Goal: Task Accomplishment & Management: Manage account settings

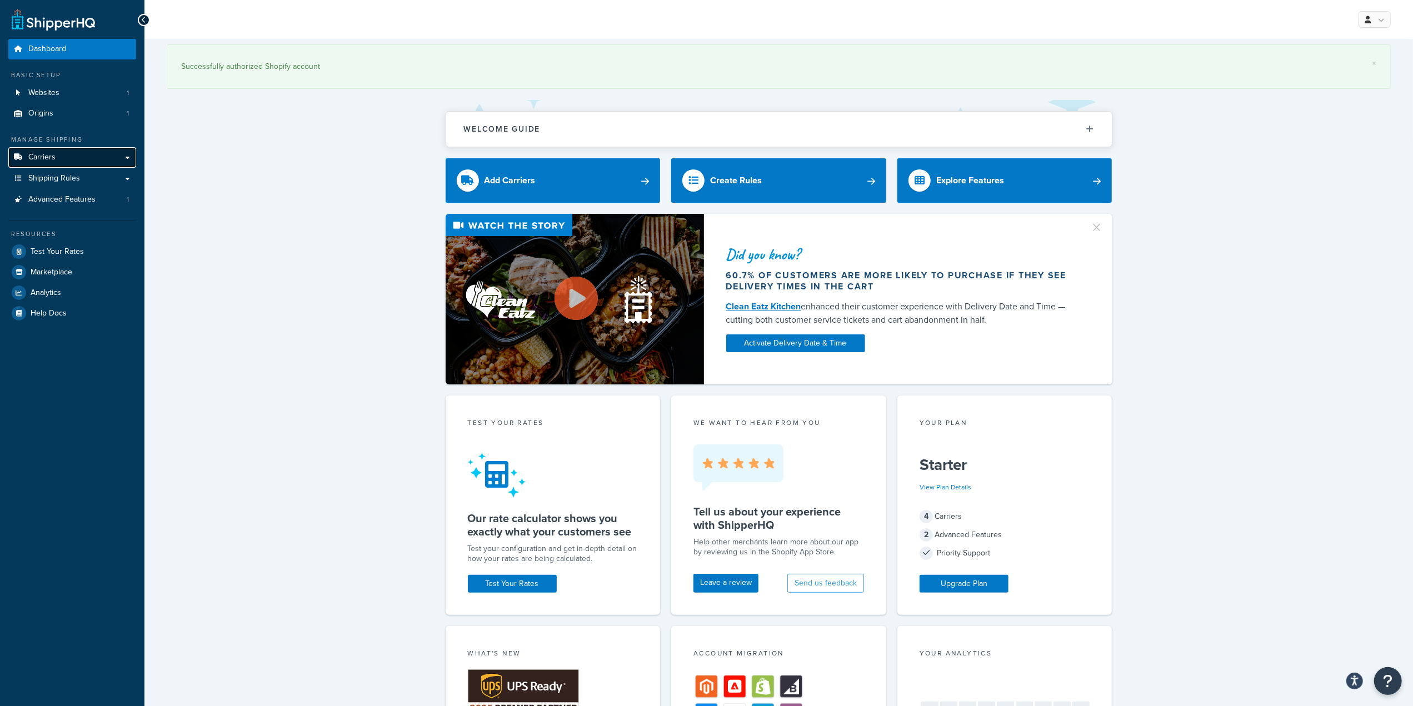
click at [49, 155] on span "Carriers" at bounding box center [41, 157] width 27 height 9
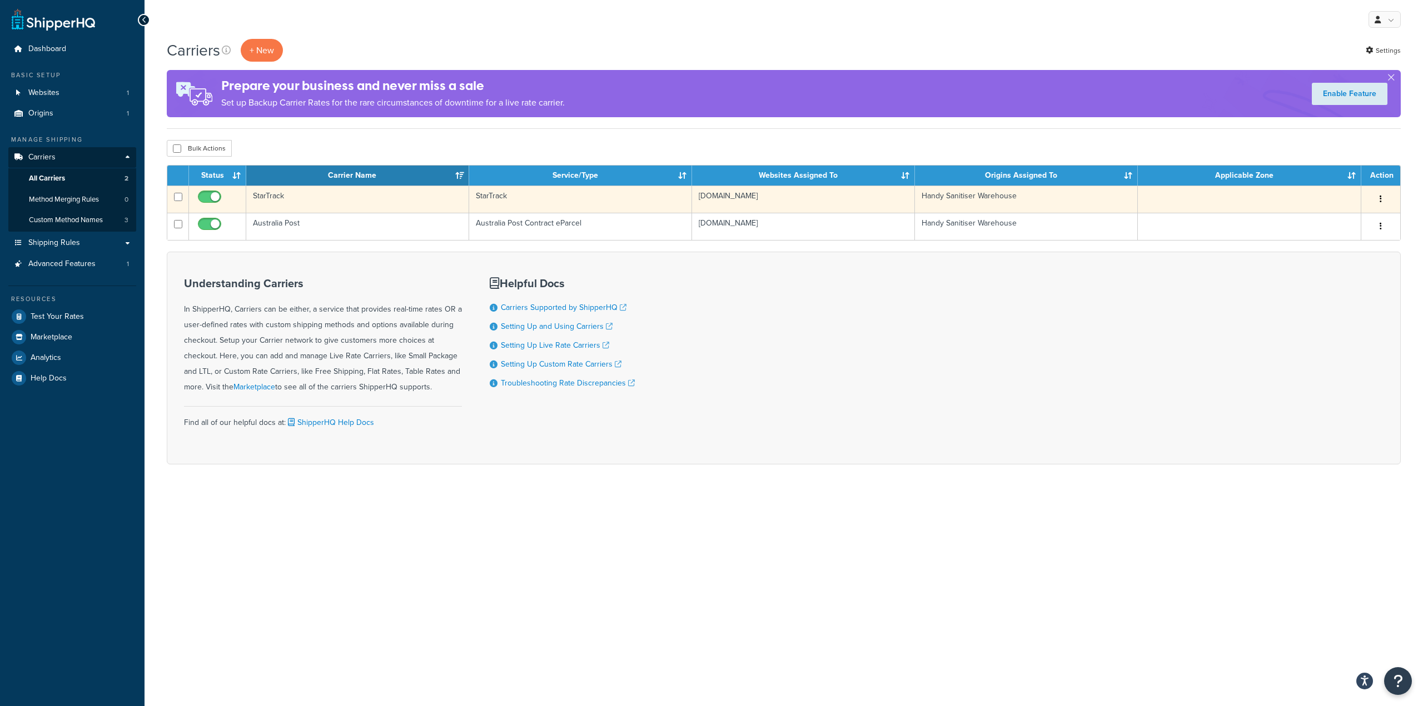
click at [261, 191] on td "StarTrack" at bounding box center [357, 199] width 223 height 27
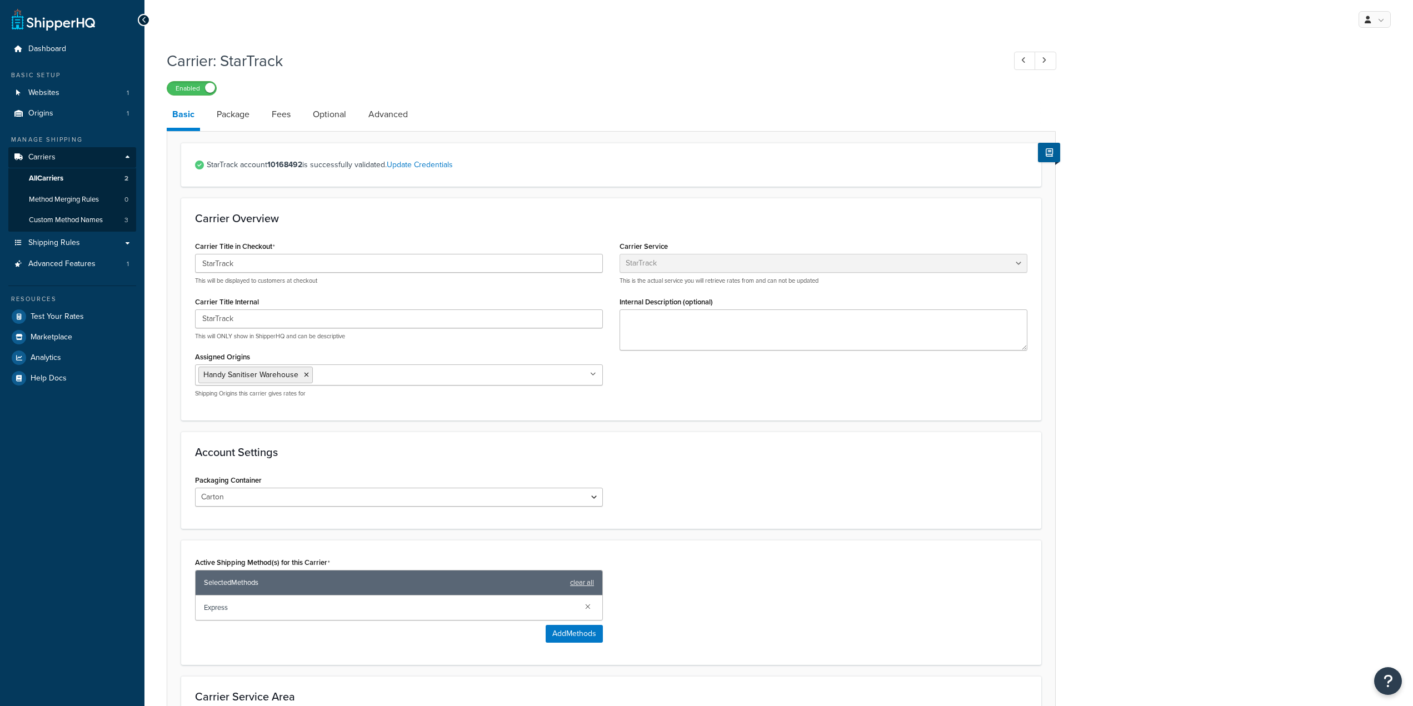
select select "starTrackv2"
select select "CTN"
click at [831, 71] on h1 "Carrier: StarTrack" at bounding box center [580, 61] width 827 height 22
click at [626, 97] on div "Carrier: StarTrack Enabled Basic Package Fees Optional Advanced StarTrack accou…" at bounding box center [611, 441] width 889 height 795
click at [432, 169] on link "Update Credentials" at bounding box center [420, 165] width 66 height 12
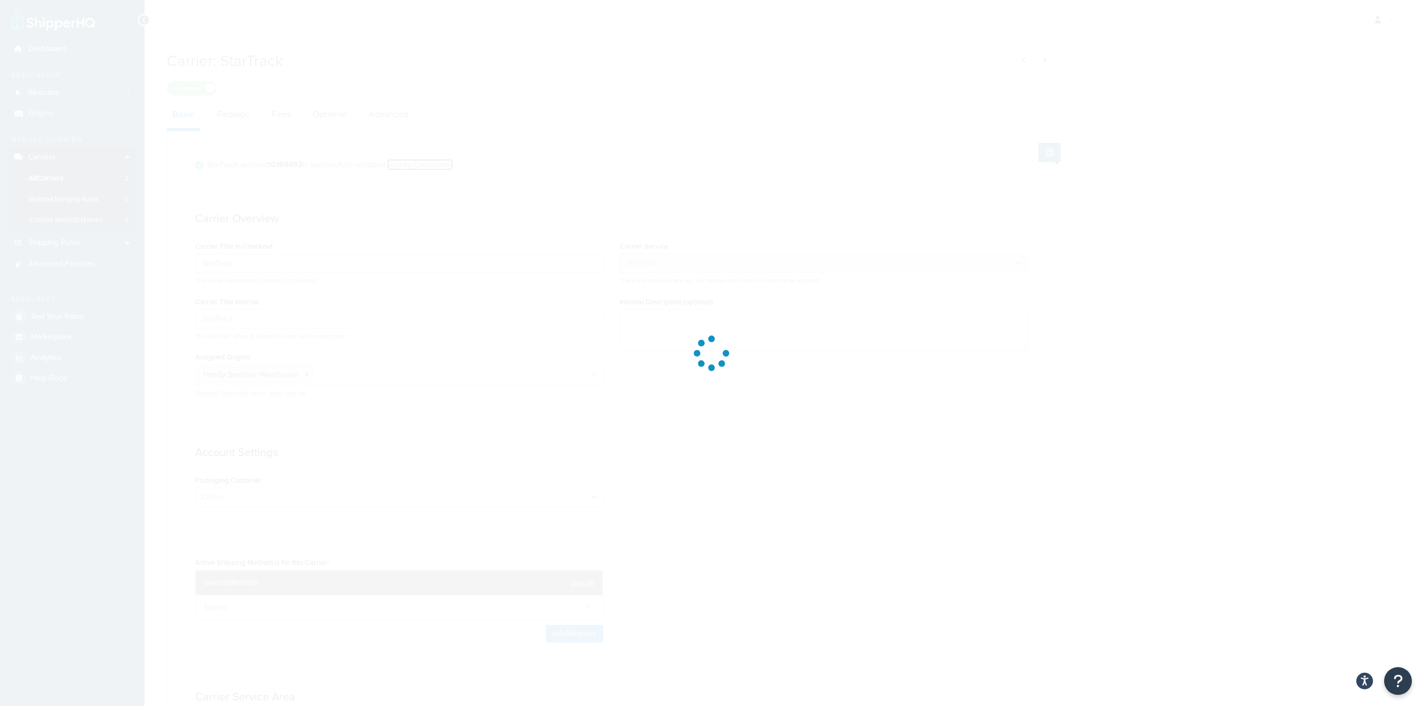
select select "CTN"
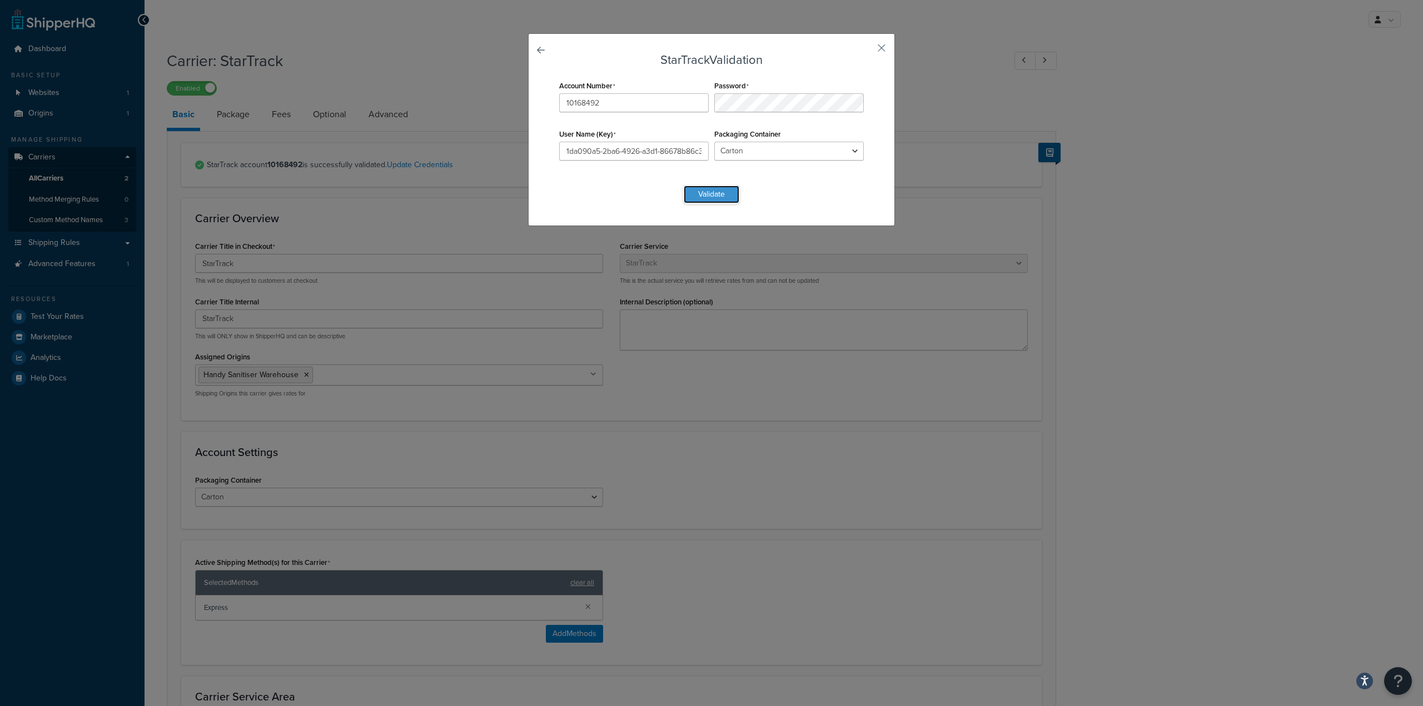
click at [699, 196] on button "Validate" at bounding box center [711, 195] width 56 height 18
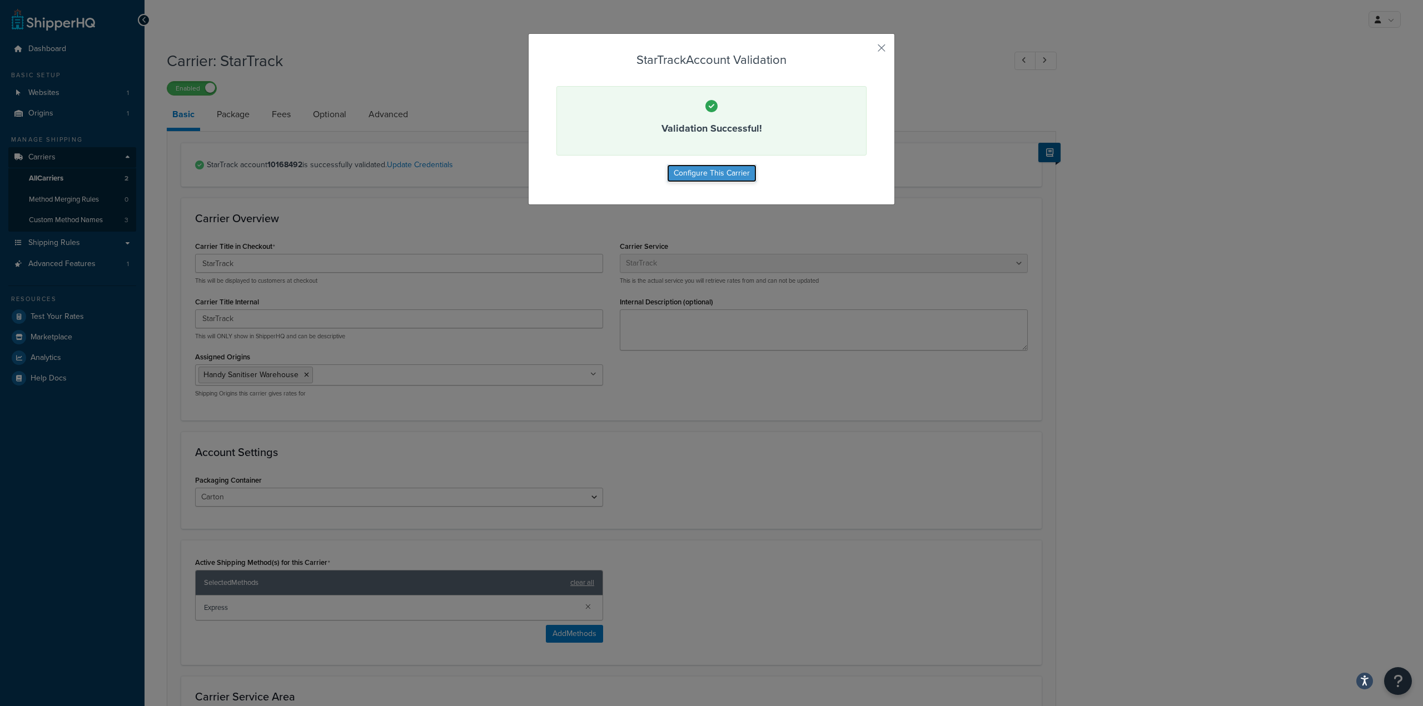
click at [717, 170] on button "Configure This Carrier" at bounding box center [711, 173] width 89 height 18
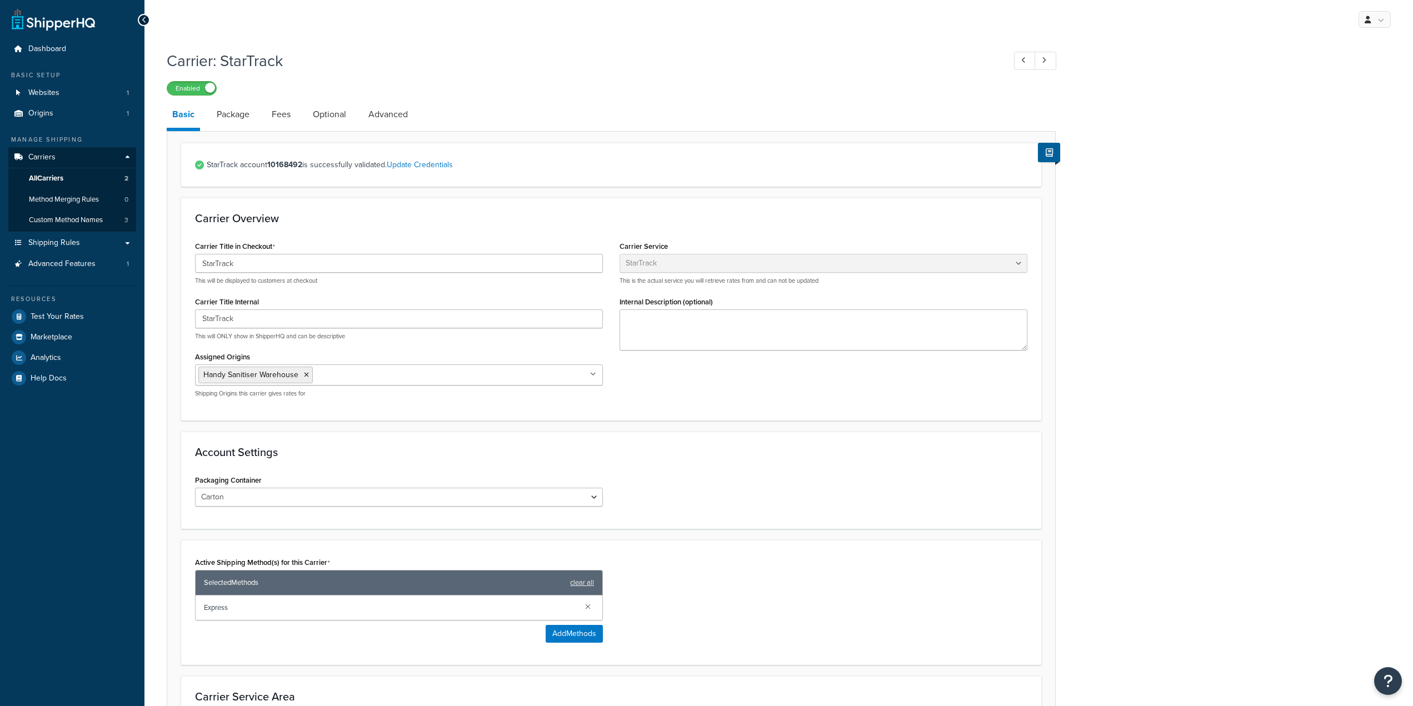
select select "starTrackv2"
select select "CTN"
click at [1154, 183] on div "Carrier: StarTrack Enabled Basic Package Fees Optional Advanced StarTrack accou…" at bounding box center [778, 455] width 1269 height 823
click at [242, 113] on link "Package" at bounding box center [233, 114] width 44 height 27
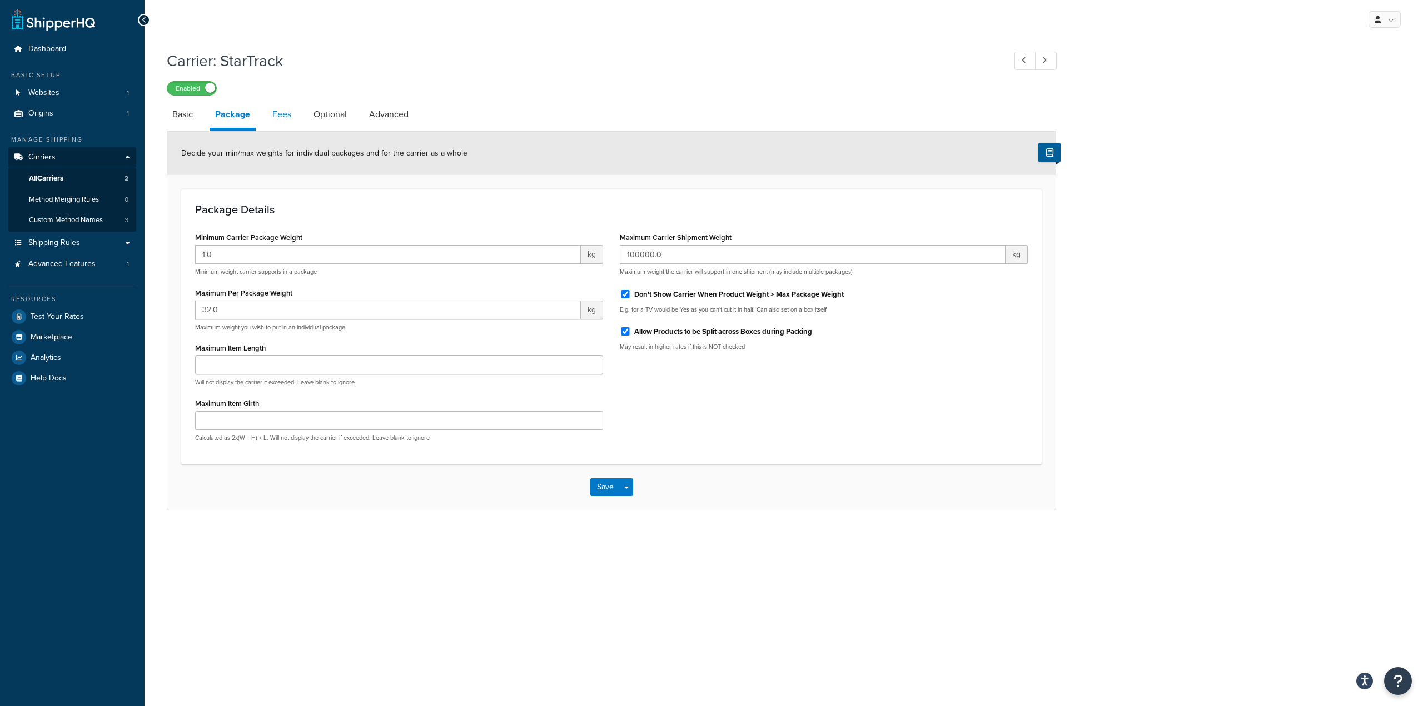
click at [287, 114] on link "Fees" at bounding box center [282, 114] width 30 height 27
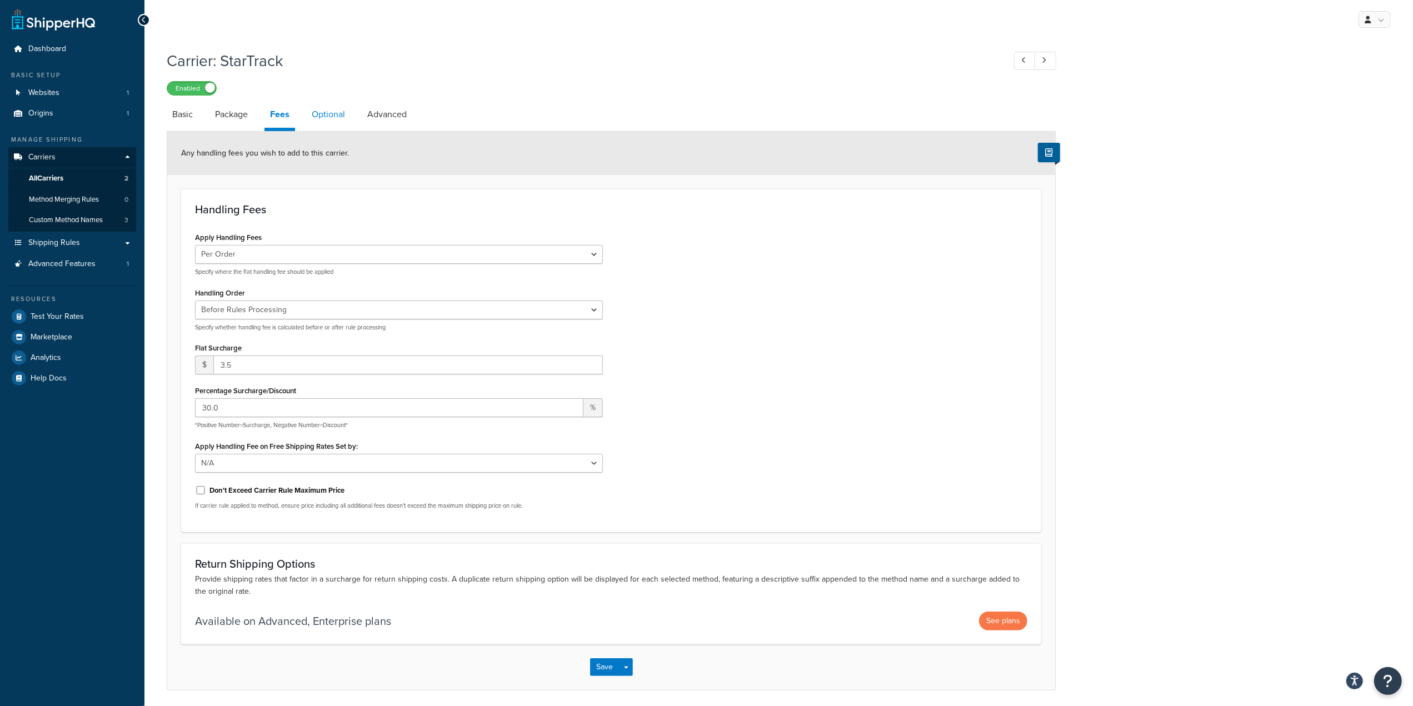
click at [330, 118] on link "Optional" at bounding box center [328, 114] width 44 height 27
select select "business"
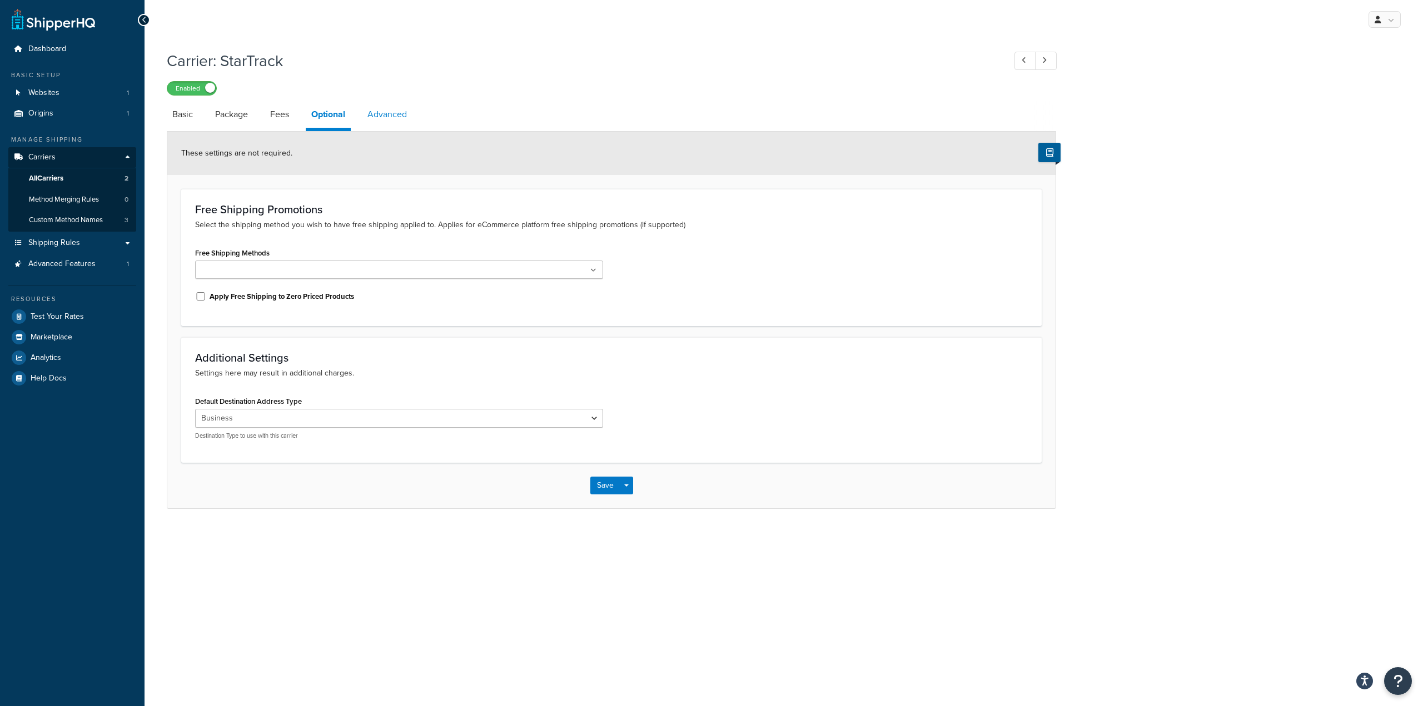
click at [400, 112] on link "Advanced" at bounding box center [387, 114] width 51 height 27
select select "false"
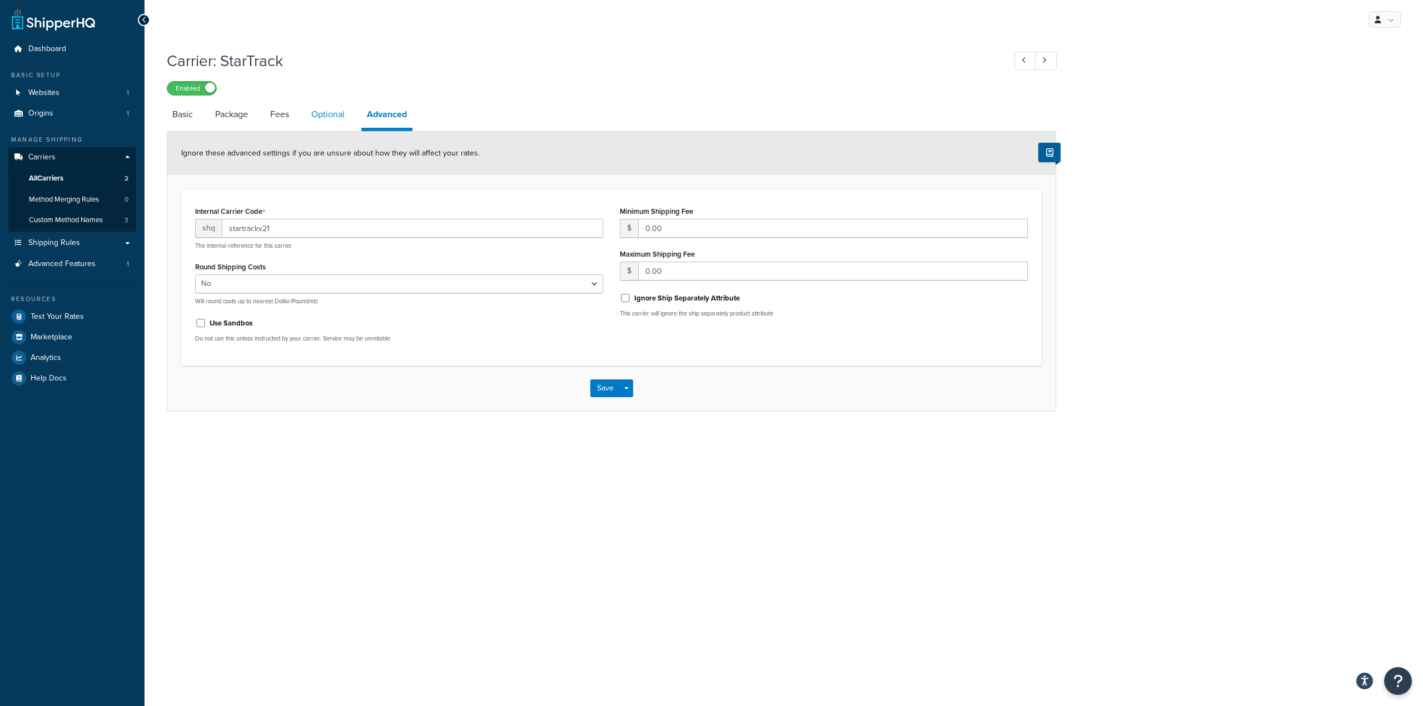
click at [326, 113] on link "Optional" at bounding box center [328, 114] width 44 height 27
select select "business"
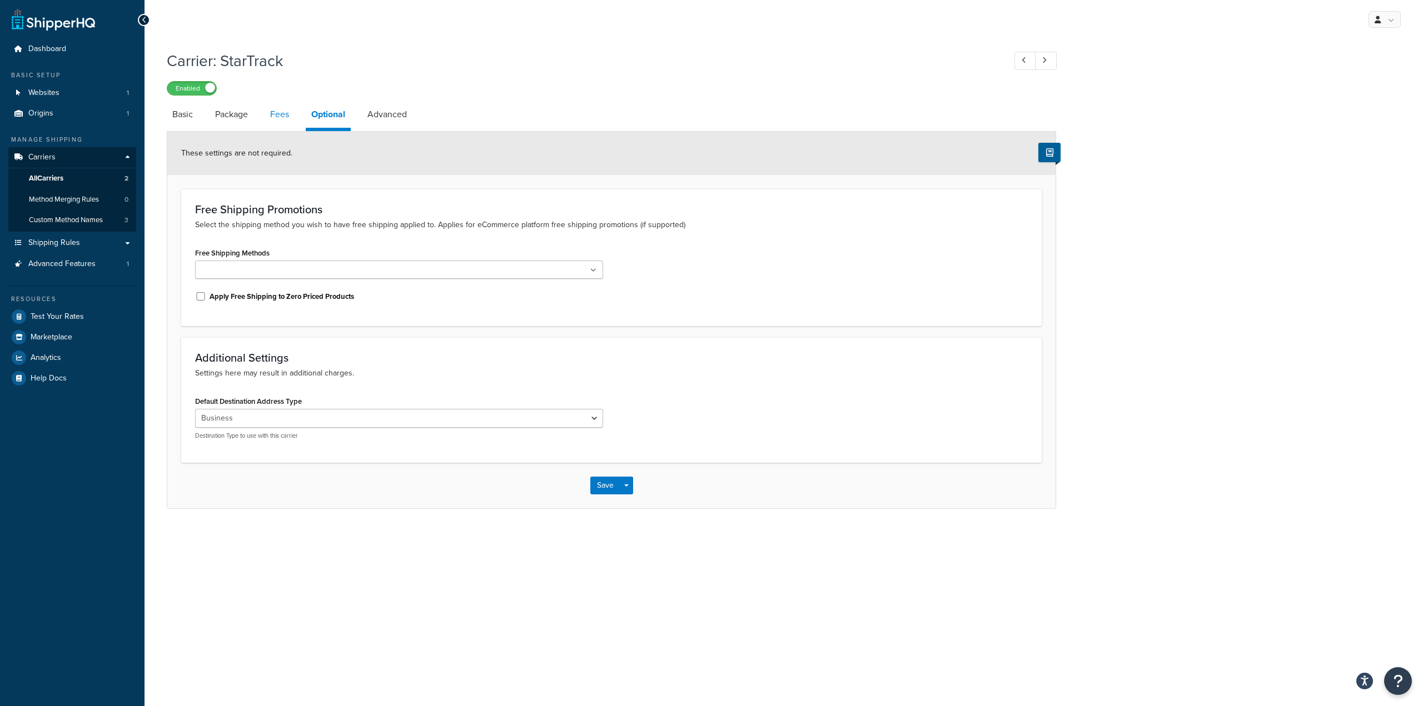
click at [287, 115] on link "Fees" at bounding box center [279, 114] width 30 height 27
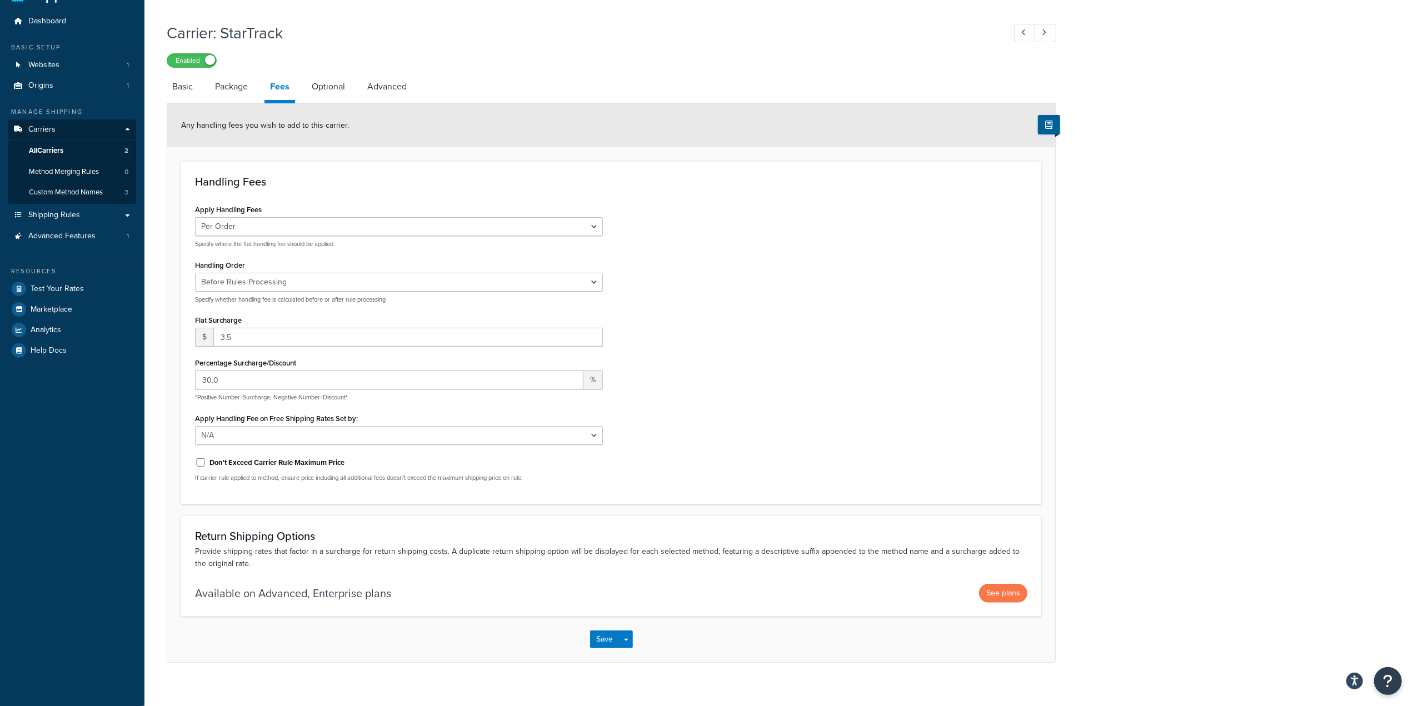
scroll to position [39, 0]
